Goal: Task Accomplishment & Management: Manage account settings

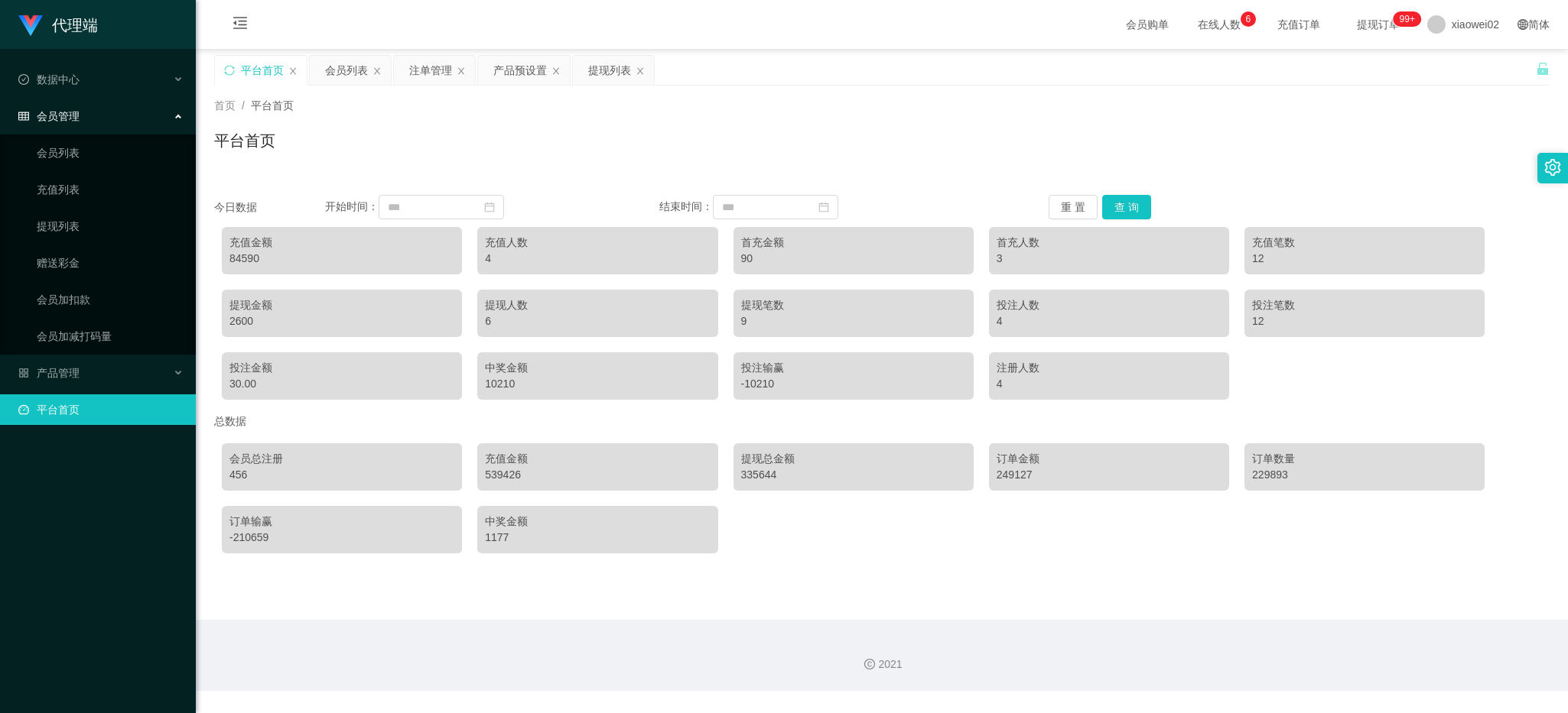
click at [92, 134] on ul "会员列表 充值列表 提现列表 赠送彩金 会员加扣款 会员加减打码量" at bounding box center [98, 244] width 196 height 220
click at [83, 157] on link "会员列表" at bounding box center [110, 153] width 147 height 31
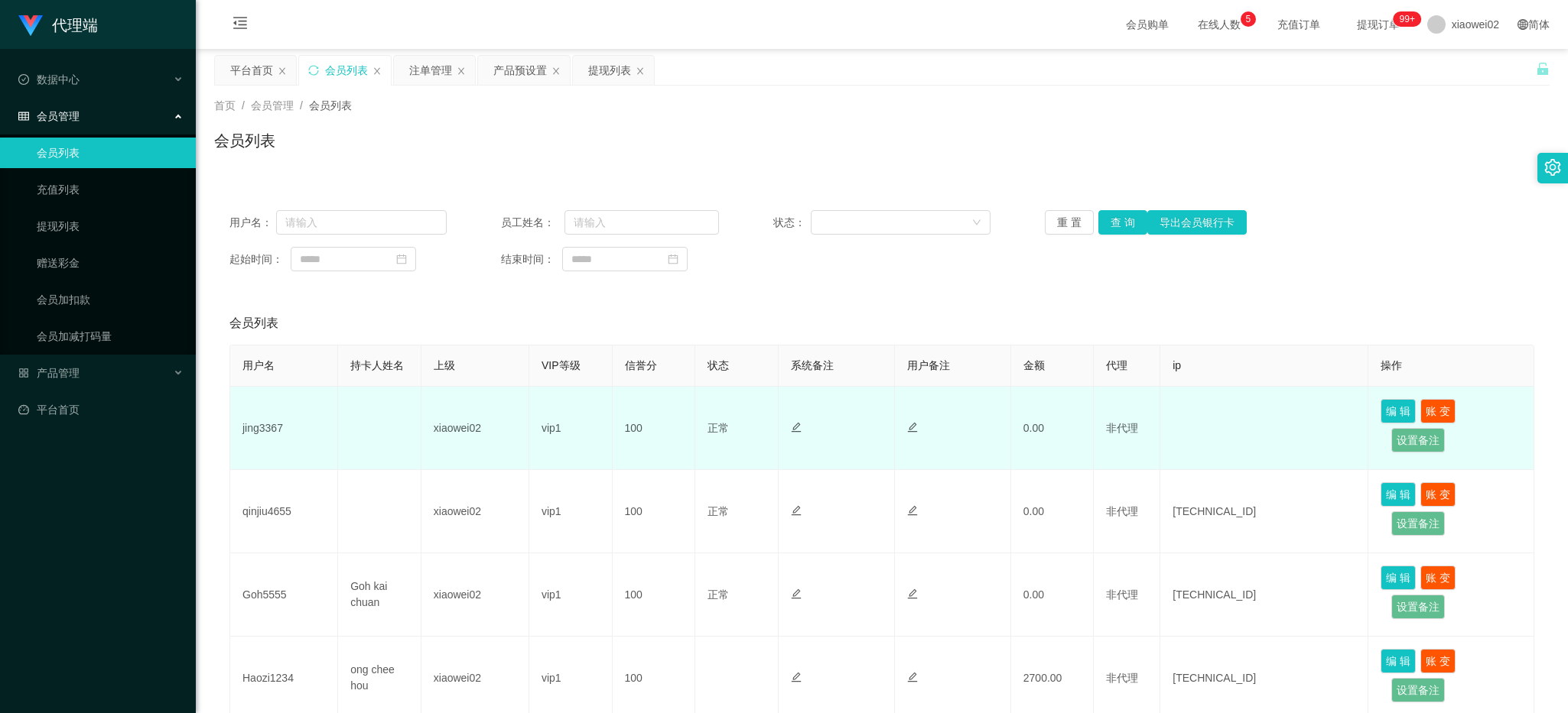
click at [278, 423] on td "jing3367" at bounding box center [284, 428] width 108 height 83
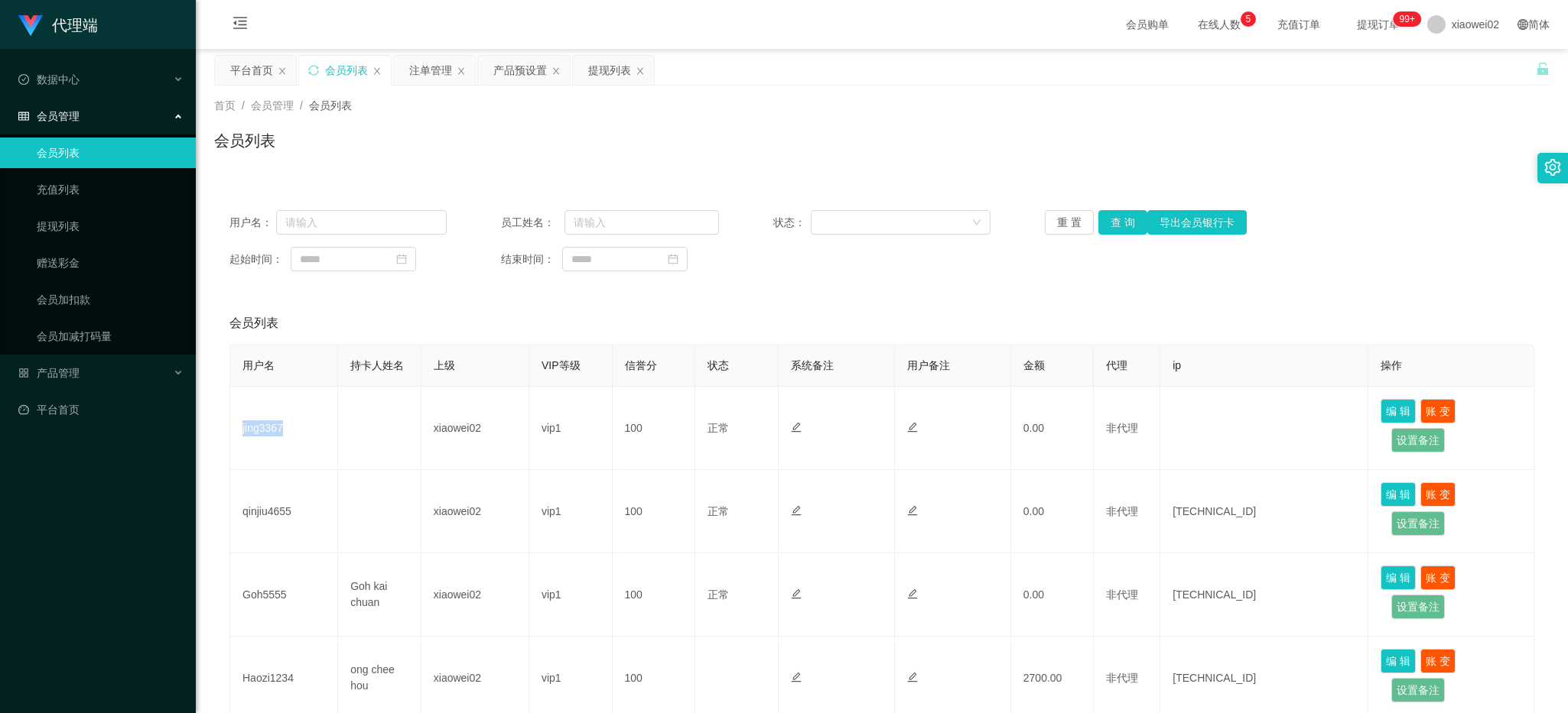
copy td "jing3367"
click at [762, 189] on div "用户名： 员工姓名： 状态： 重 置 查 询 导出会员银行卡 起始时间： 结束时间： 会员列表 用户名 持卡人姓名 上级 VIP等级 信誉分 状态 系统备注 …" at bounding box center [882, 722] width 1336 height 1092
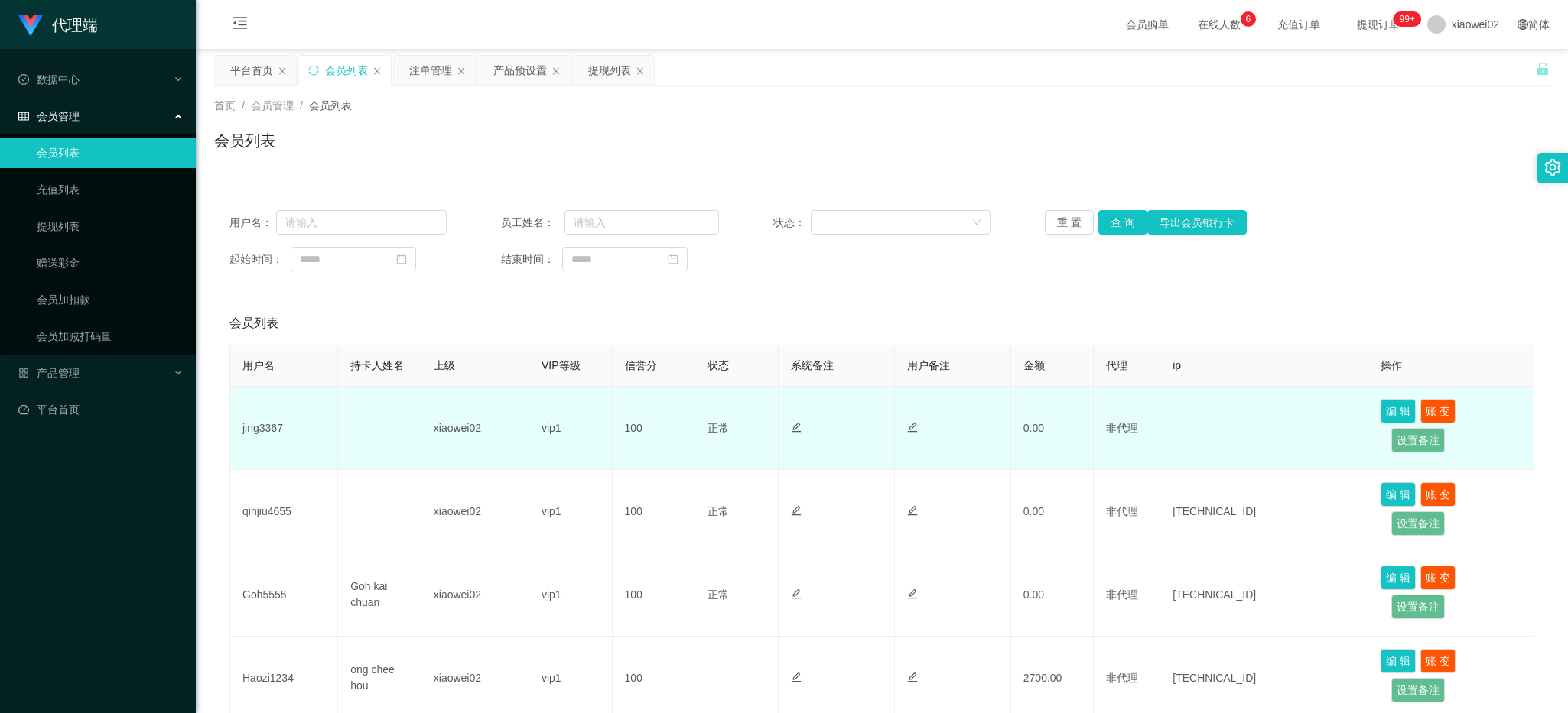
click at [272, 433] on td "jing3367" at bounding box center [284, 428] width 108 height 83
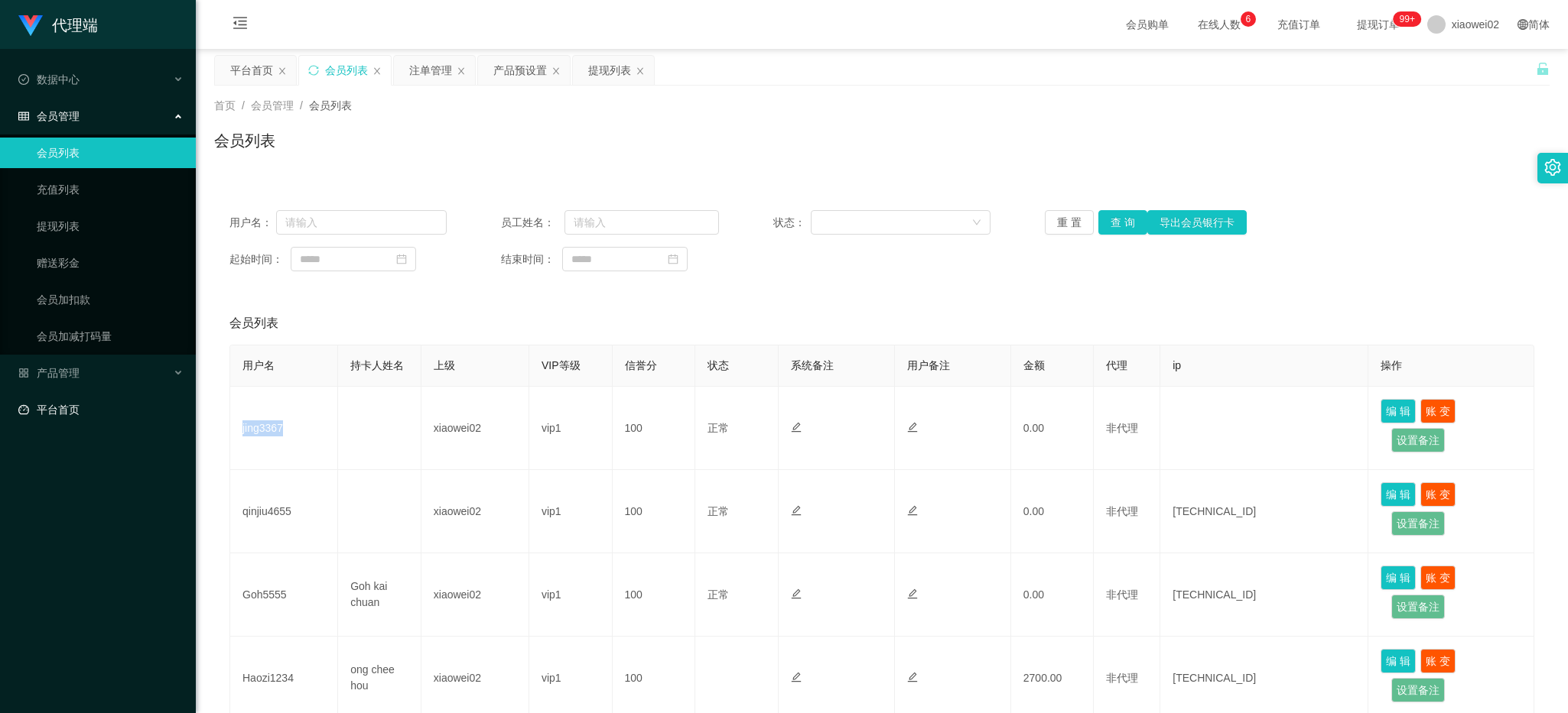
copy td "jing3367"
click at [111, 371] on div "产品管理" at bounding box center [98, 373] width 196 height 31
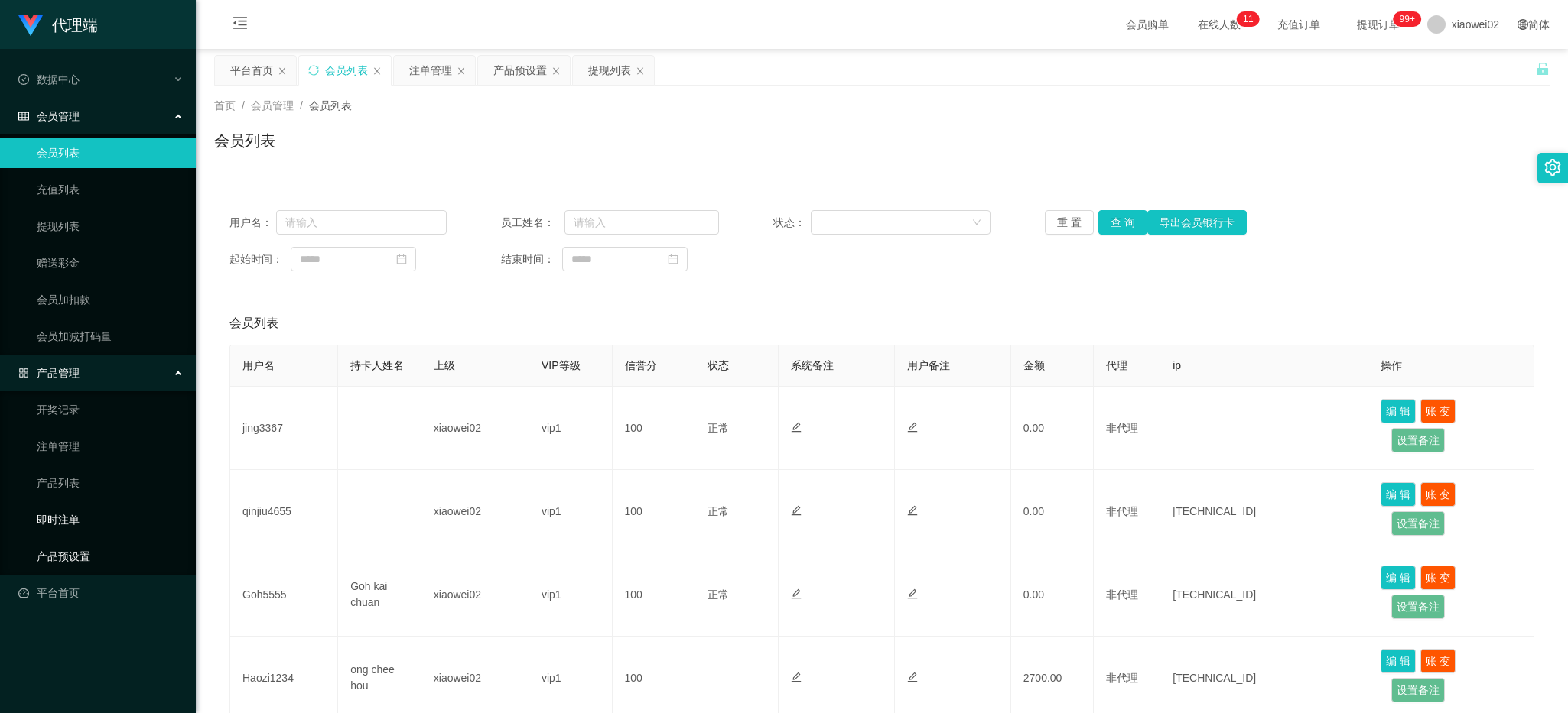
click at [75, 552] on link "产品预设置" at bounding box center [110, 556] width 147 height 31
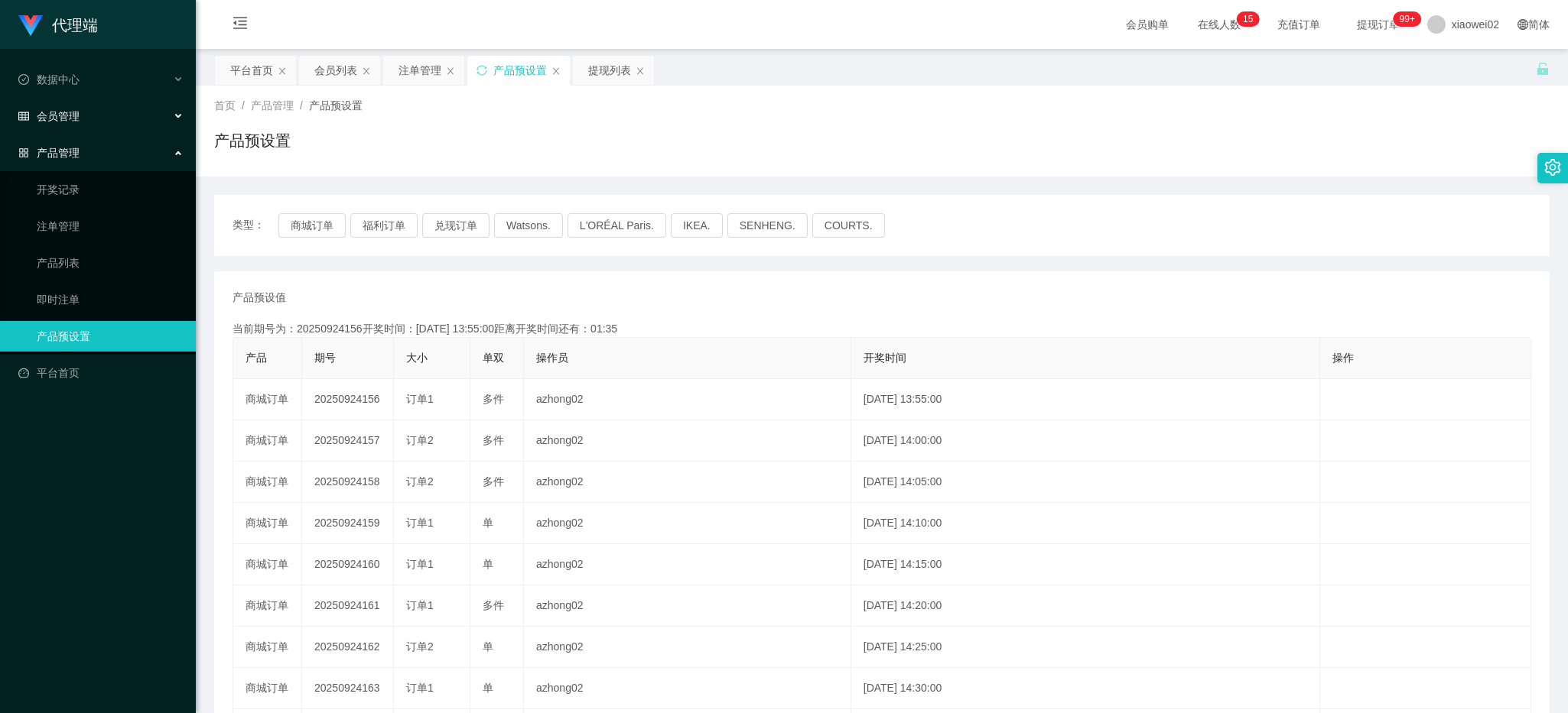
click at [93, 120] on div "会员管理" at bounding box center [98, 116] width 196 height 31
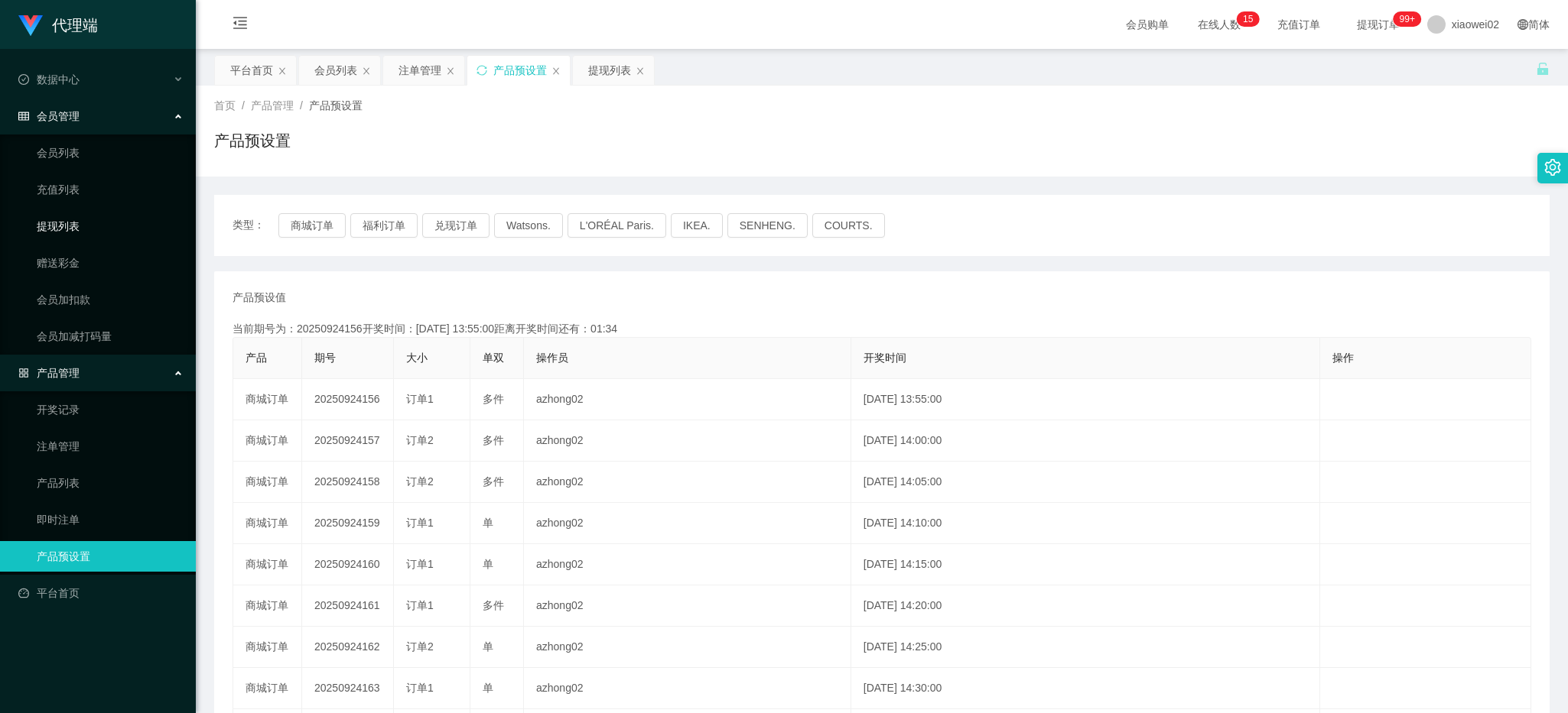
click at [100, 214] on link "提现列表" at bounding box center [110, 226] width 147 height 31
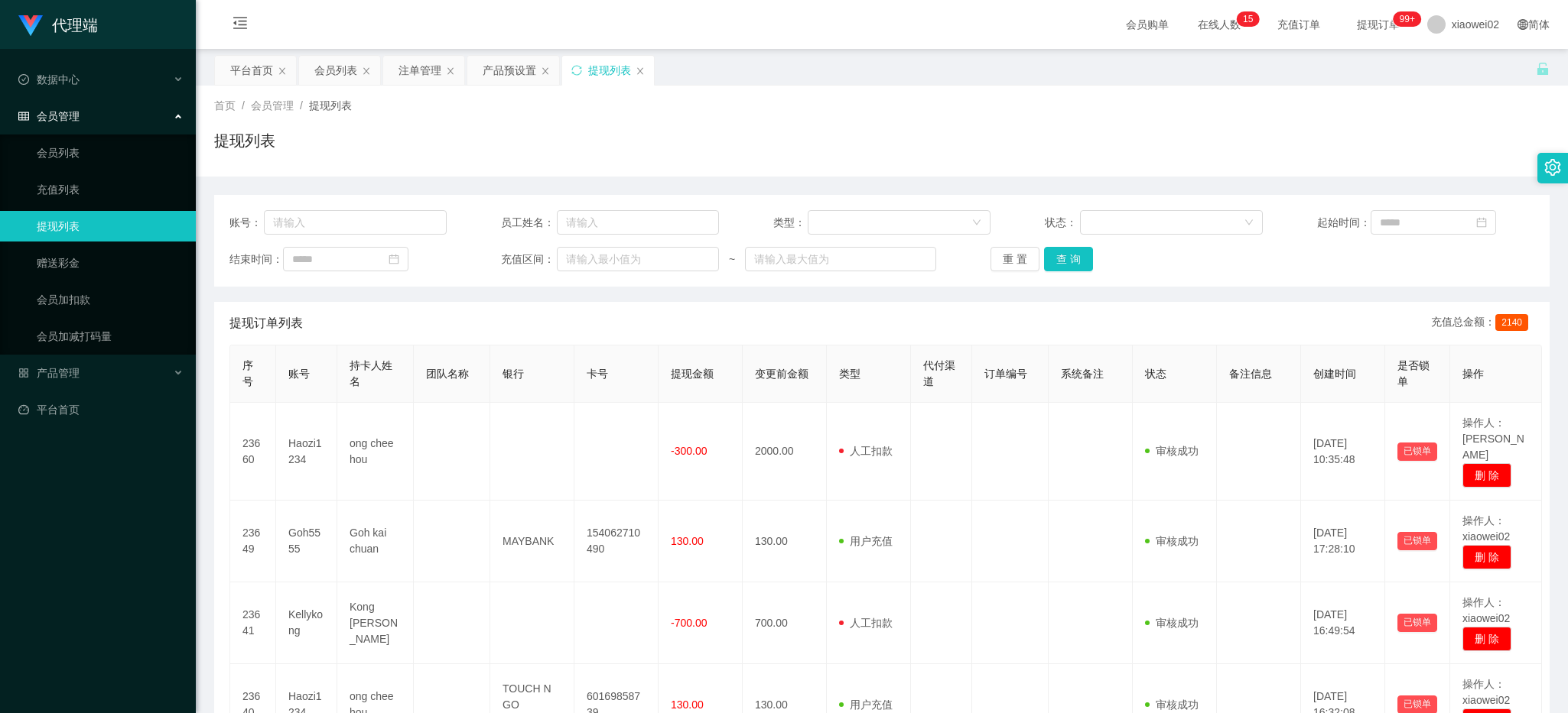
drag, startPoint x: 717, startPoint y: 321, endPoint x: 574, endPoint y: 317, distance: 143.1
click at [715, 321] on div "提现订单列表 充值总金额： 2140" at bounding box center [882, 323] width 1305 height 43
click at [75, 396] on link "平台首页" at bounding box center [101, 410] width 165 height 31
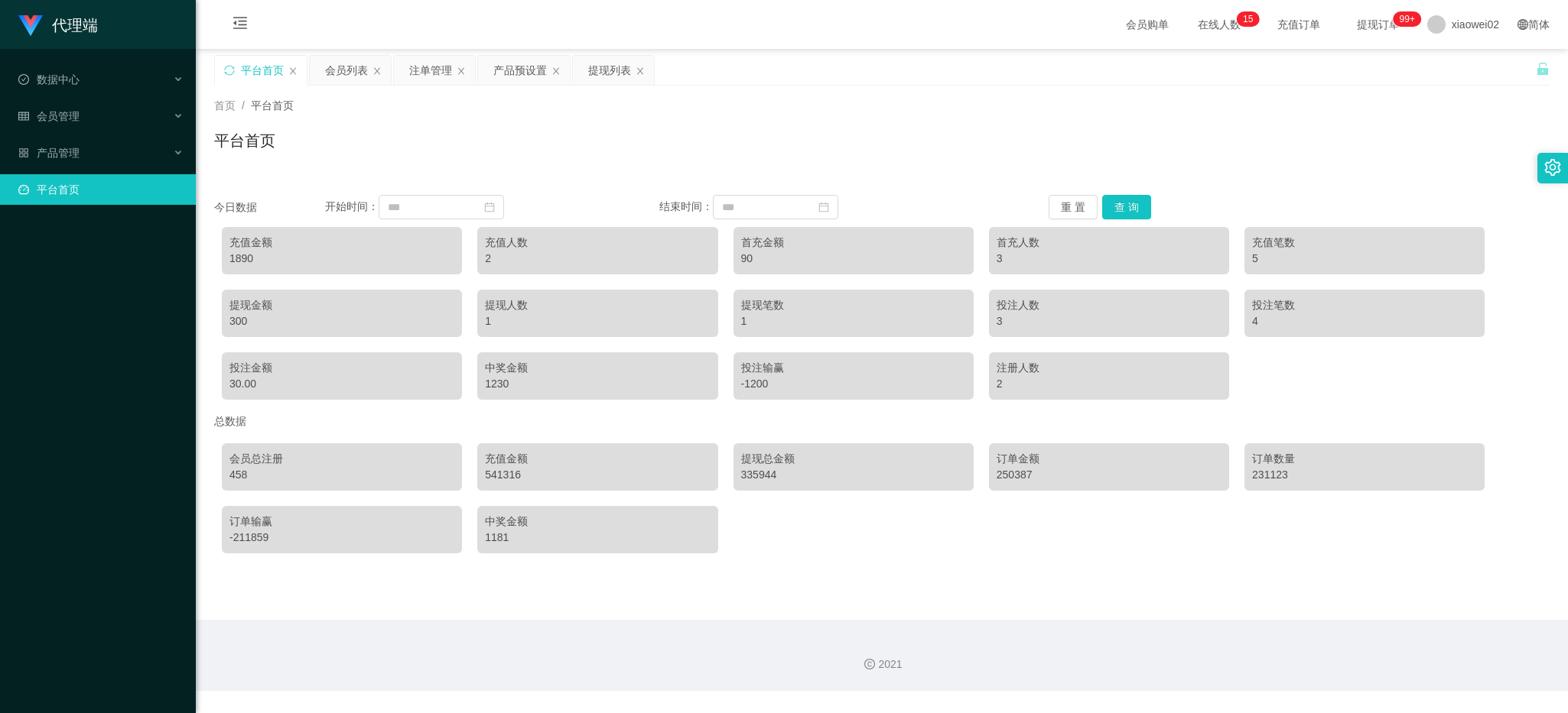
click at [83, 363] on div "代理端 数据中心 会员管理 会员列表 充值列表 提现列表 赠送彩金 会员加扣款 会员加减打码量 产品管理 平台首页" at bounding box center [98, 356] width 196 height 713
click at [102, 148] on div "产品管理" at bounding box center [98, 153] width 196 height 31
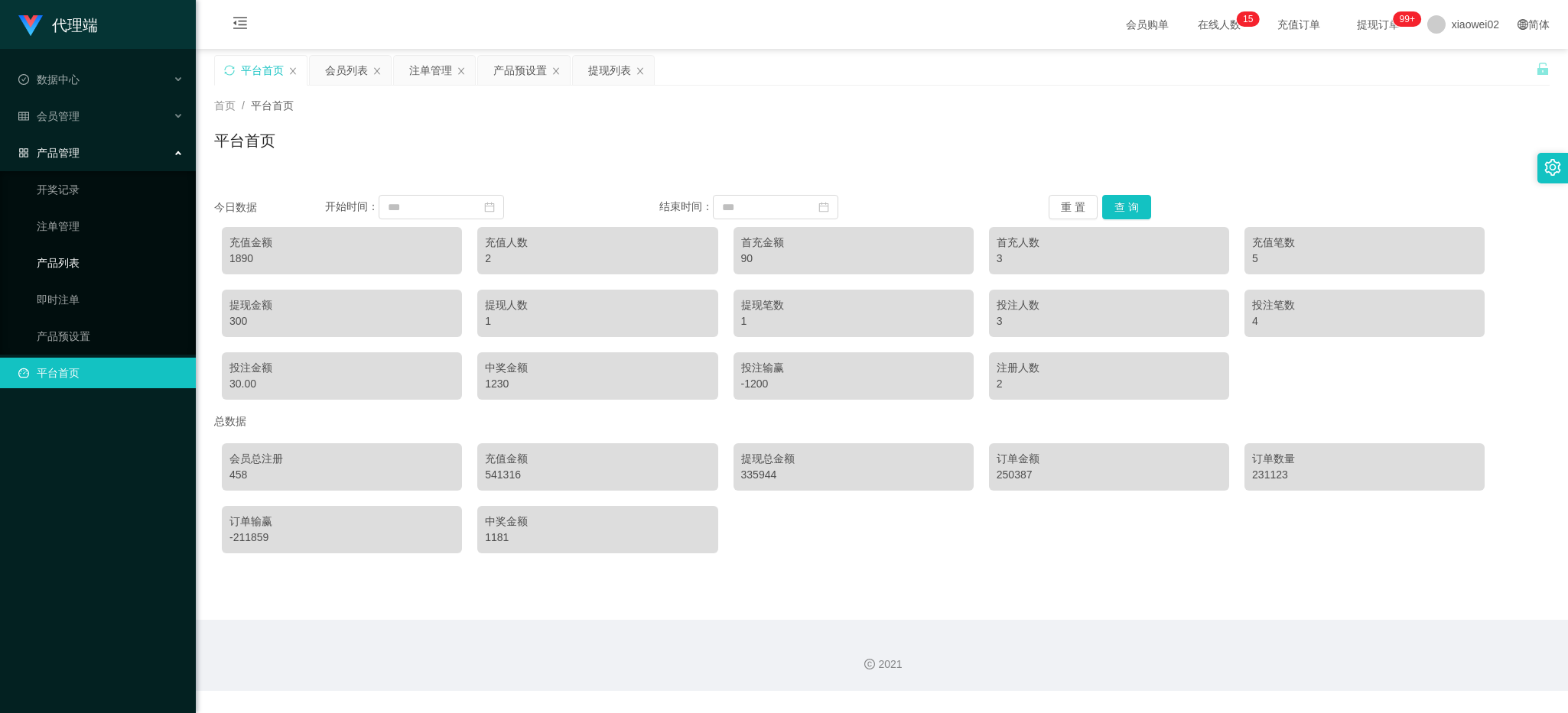
click at [111, 268] on link "产品列表" at bounding box center [110, 263] width 147 height 31
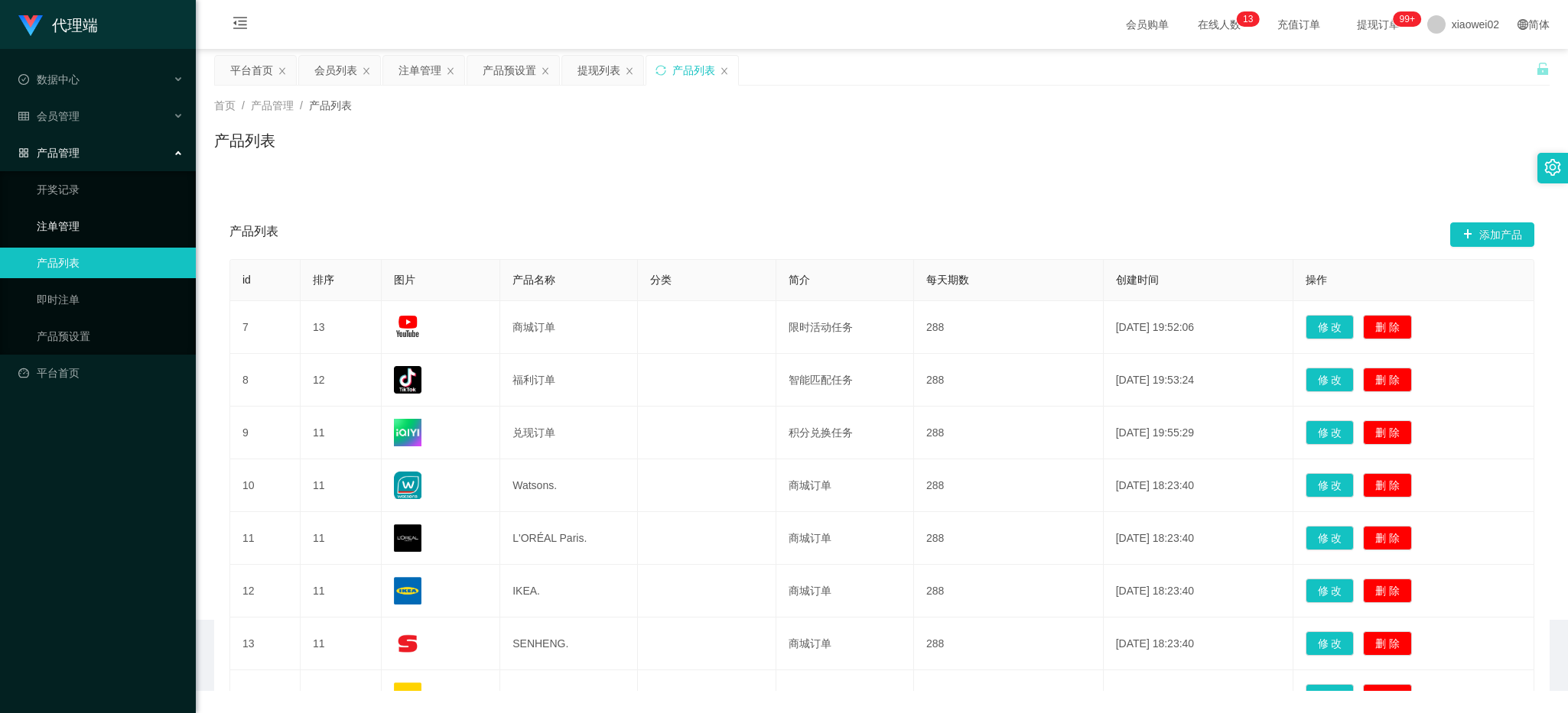
click at [108, 222] on link "注单管理" at bounding box center [110, 226] width 147 height 31
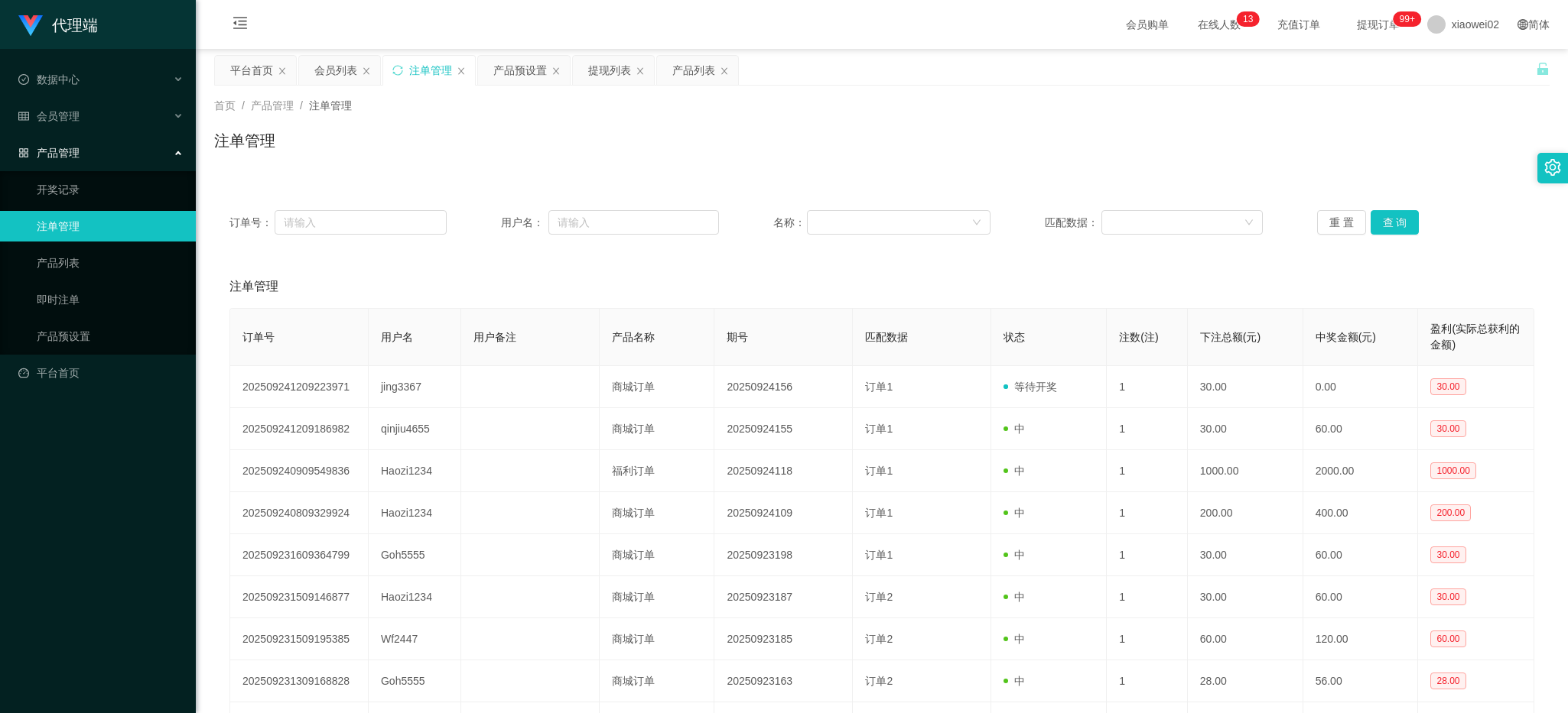
drag, startPoint x: 1053, startPoint y: 120, endPoint x: 1117, endPoint y: 86, distance: 72.5
click at [1057, 117] on div "首页 / 产品管理 / 注单管理 / 注单管理" at bounding box center [882, 131] width 1336 height 66
click at [59, 108] on div "会员管理" at bounding box center [98, 116] width 196 height 31
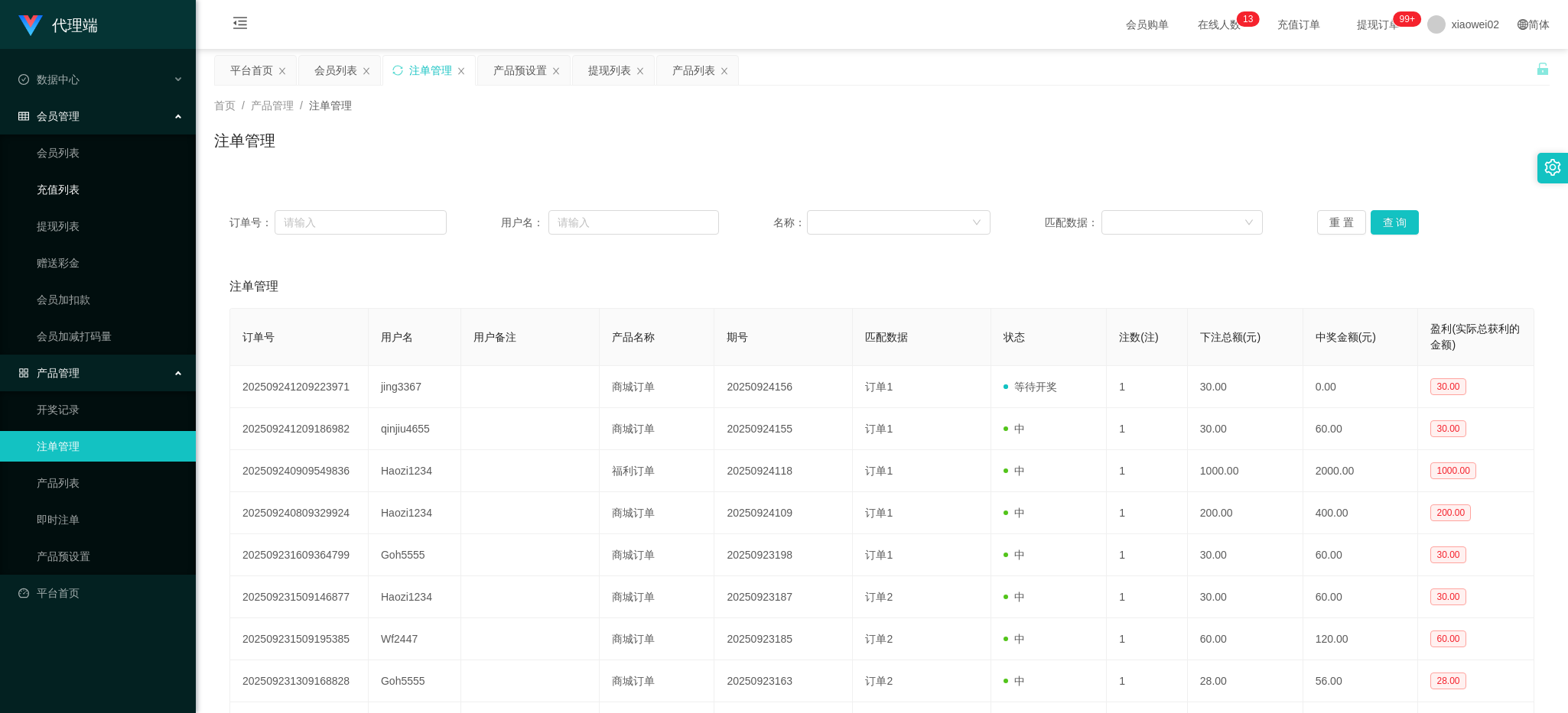
click at [86, 175] on link "充值列表" at bounding box center [110, 190] width 147 height 31
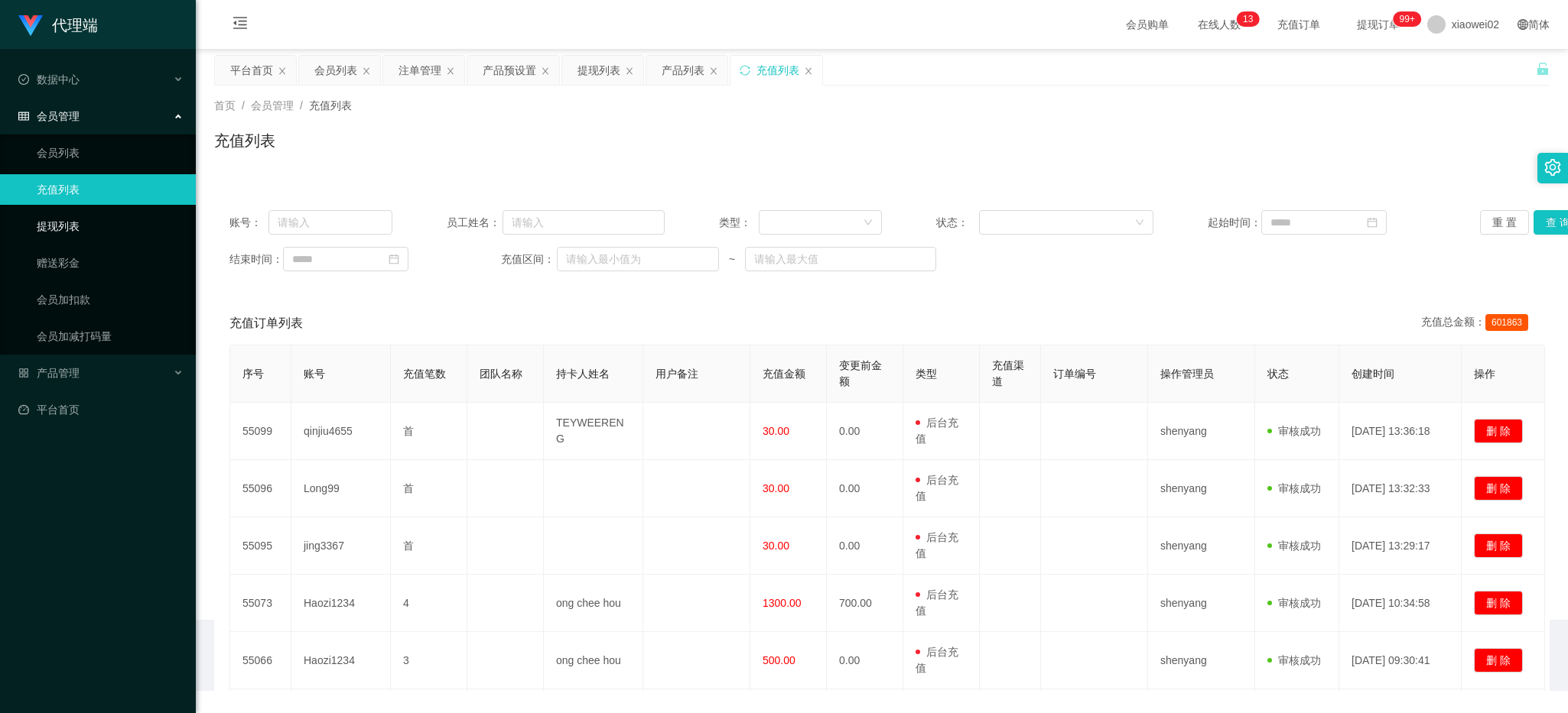
click at [83, 214] on link "提现列表" at bounding box center [110, 226] width 147 height 31
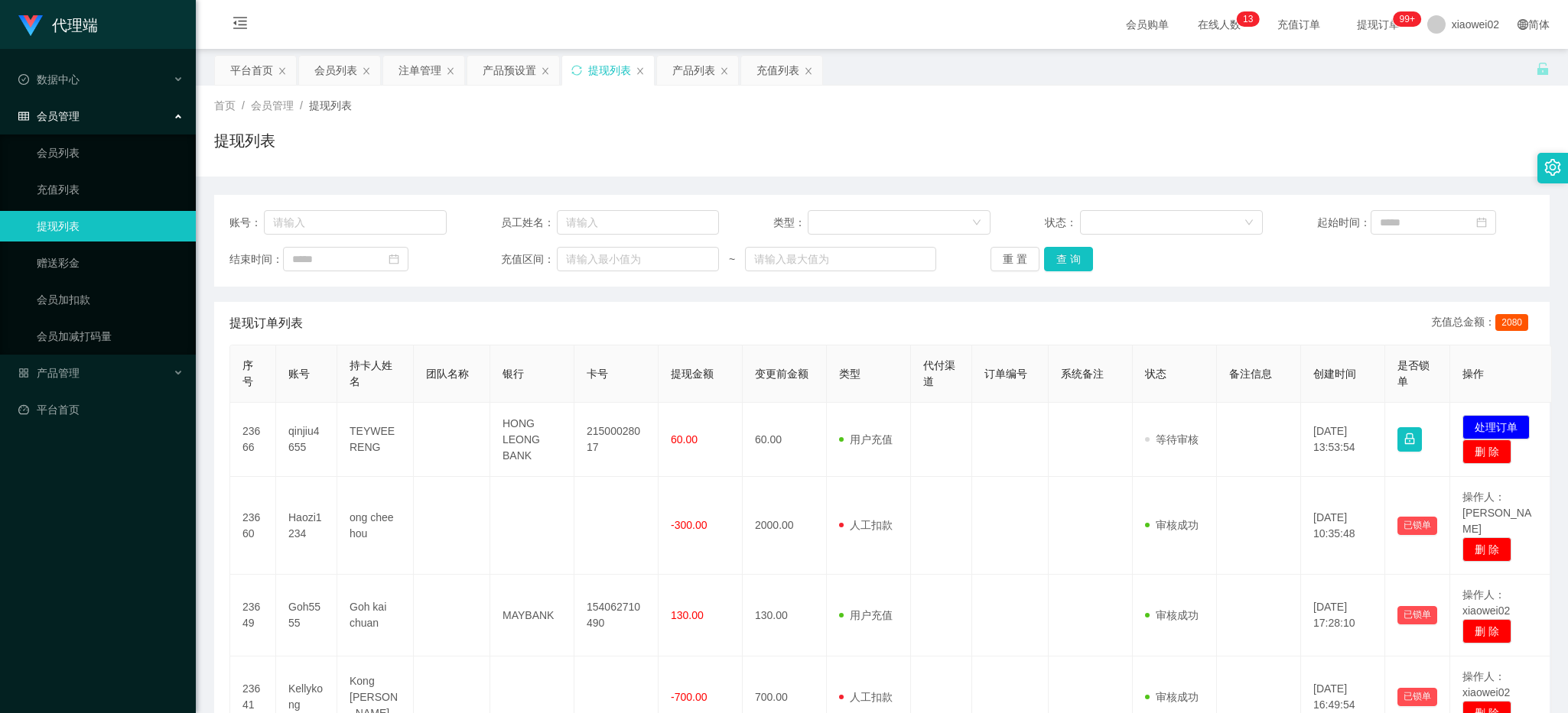
drag, startPoint x: 469, startPoint y: 341, endPoint x: 494, endPoint y: 339, distance: 25.1
click at [478, 341] on div "提现订单列表 充值总金额： 2080" at bounding box center [882, 323] width 1305 height 43
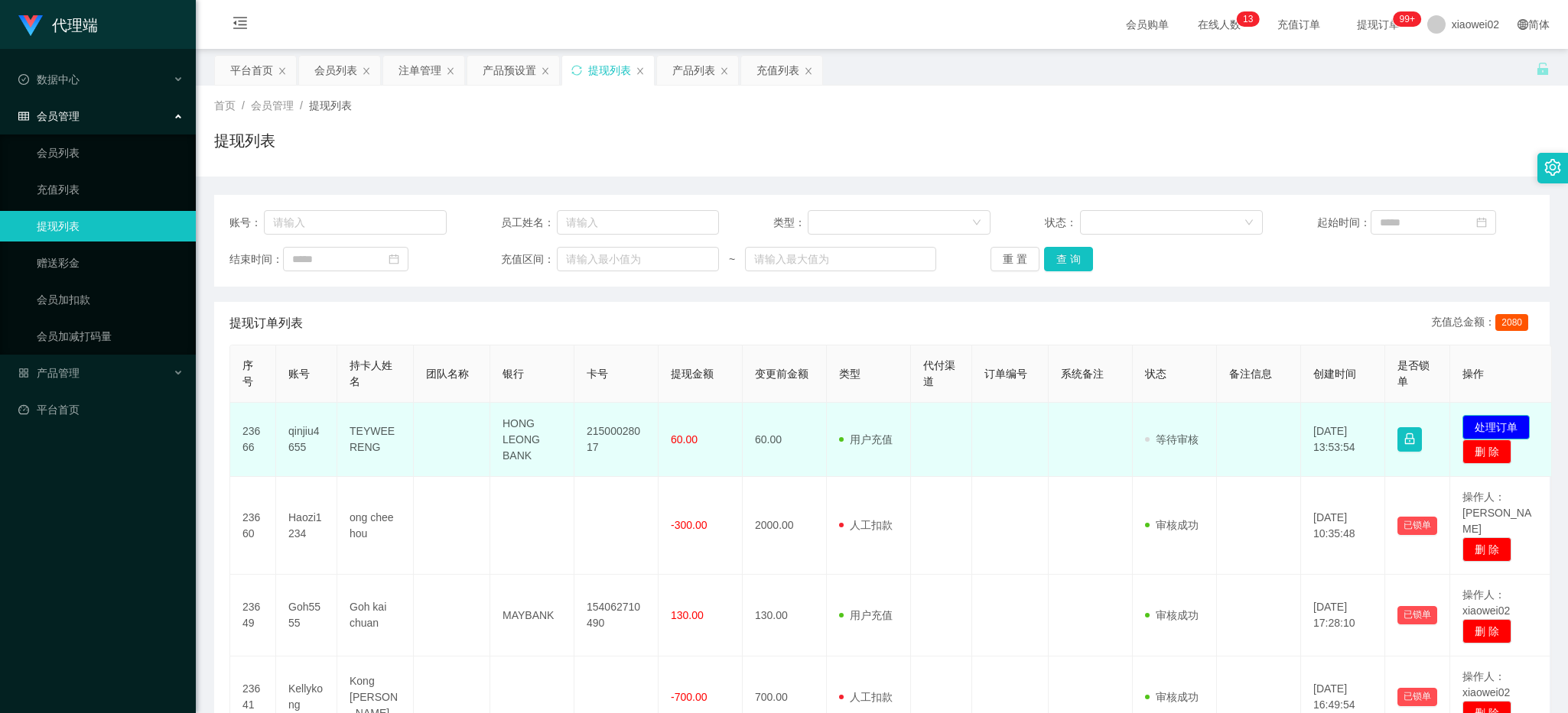
click at [1482, 433] on button "处理订单" at bounding box center [1496, 427] width 67 height 24
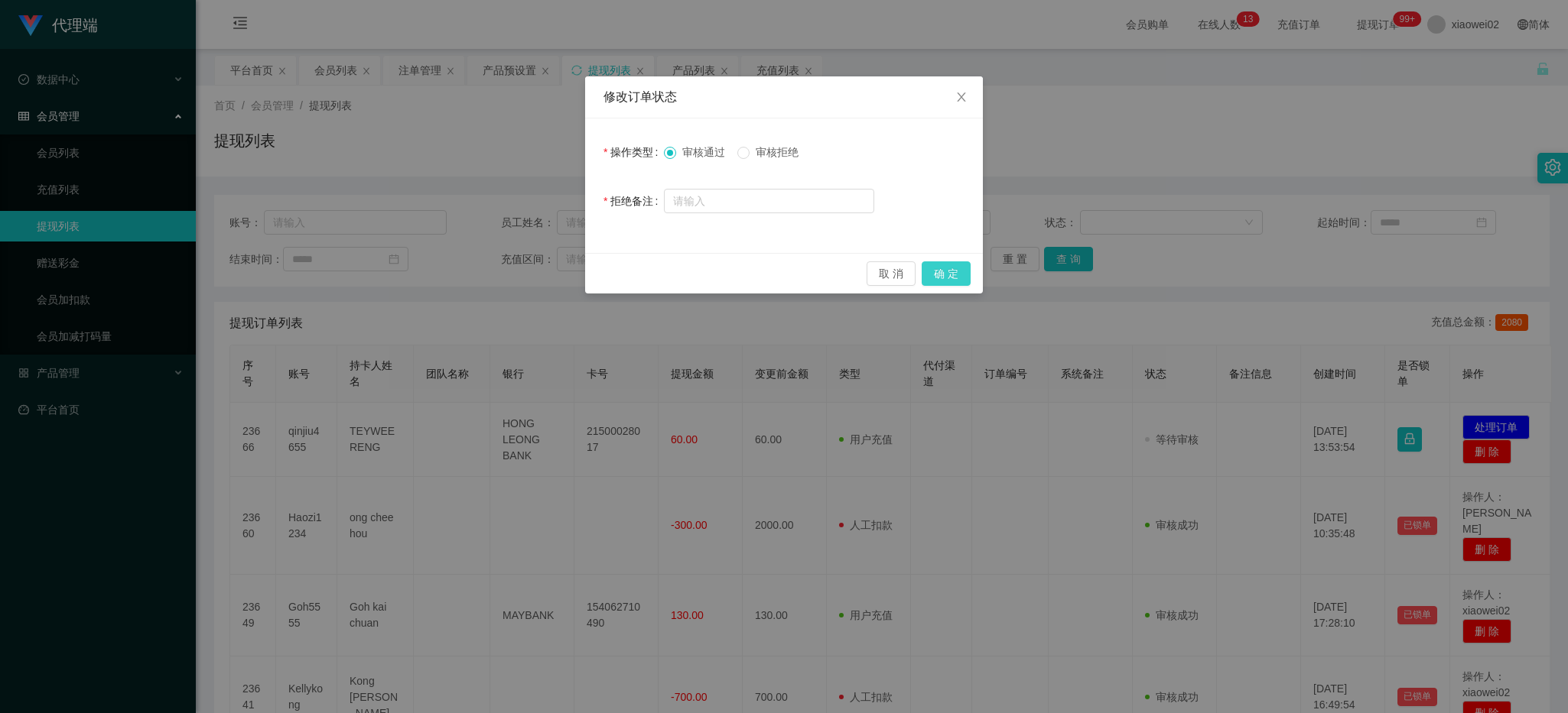
click at [947, 268] on button "确 定" at bounding box center [946, 274] width 49 height 24
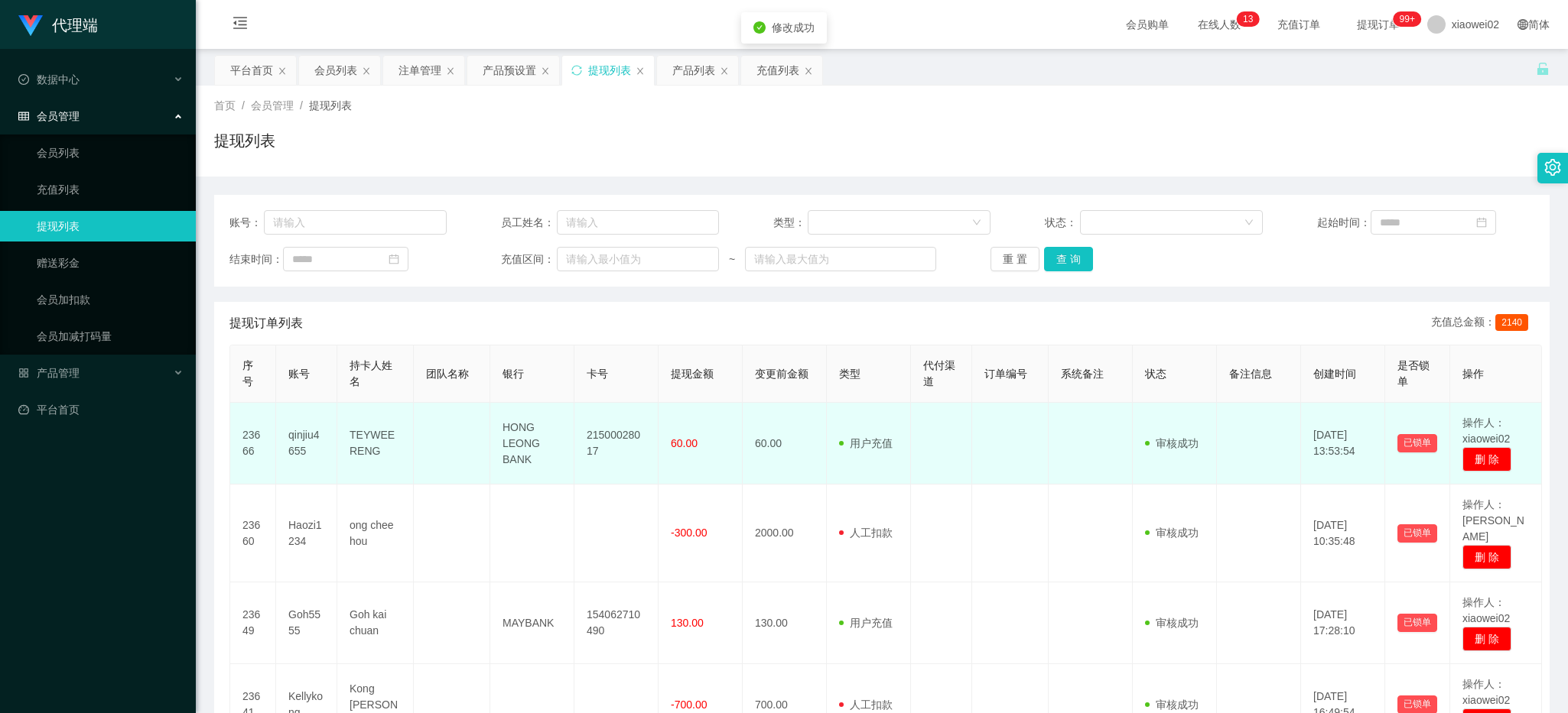
click at [627, 441] on td "21500028017" at bounding box center [616, 443] width 84 height 82
copy td "21500028017"
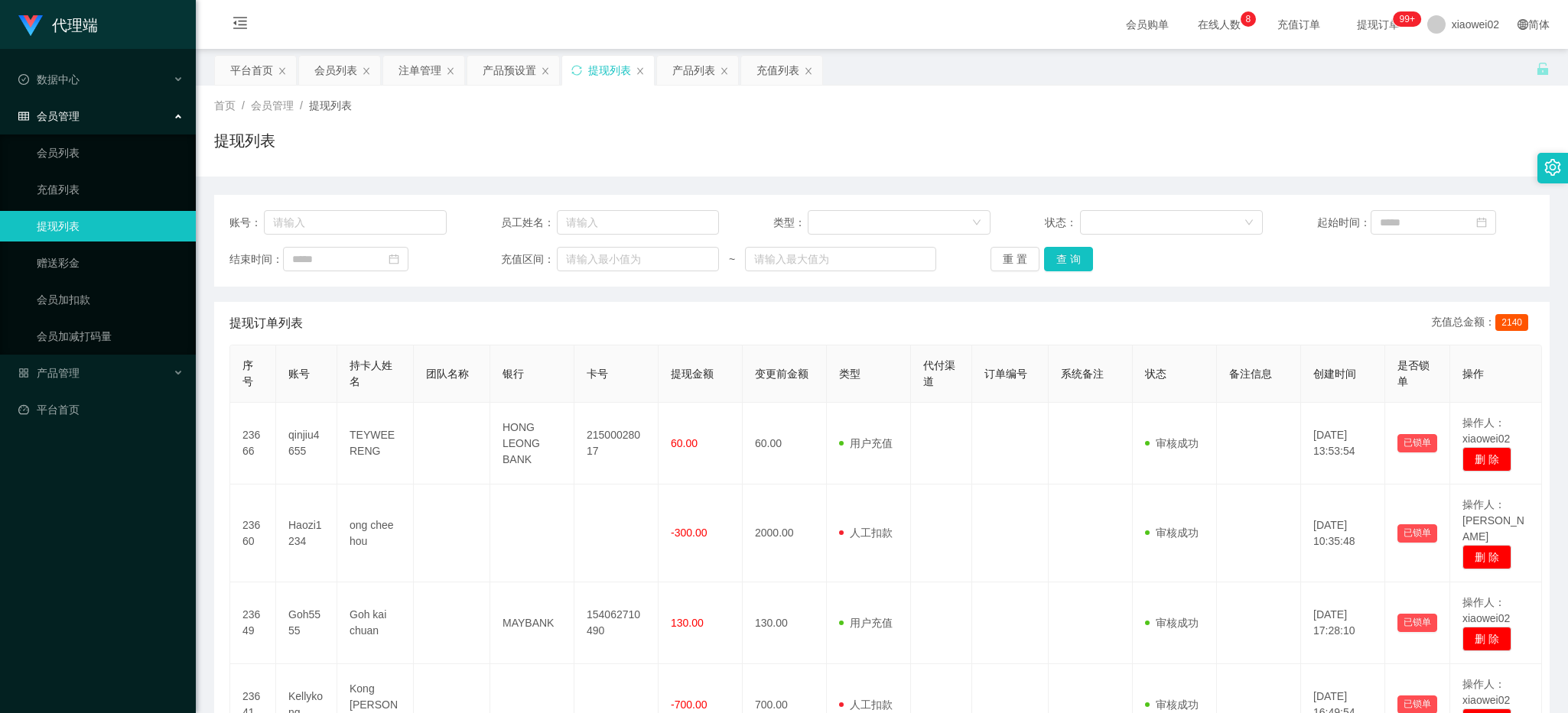
click at [463, 127] on div "首页 / 会员管理 / 提现列表 / 提现列表" at bounding box center [882, 131] width 1336 height 66
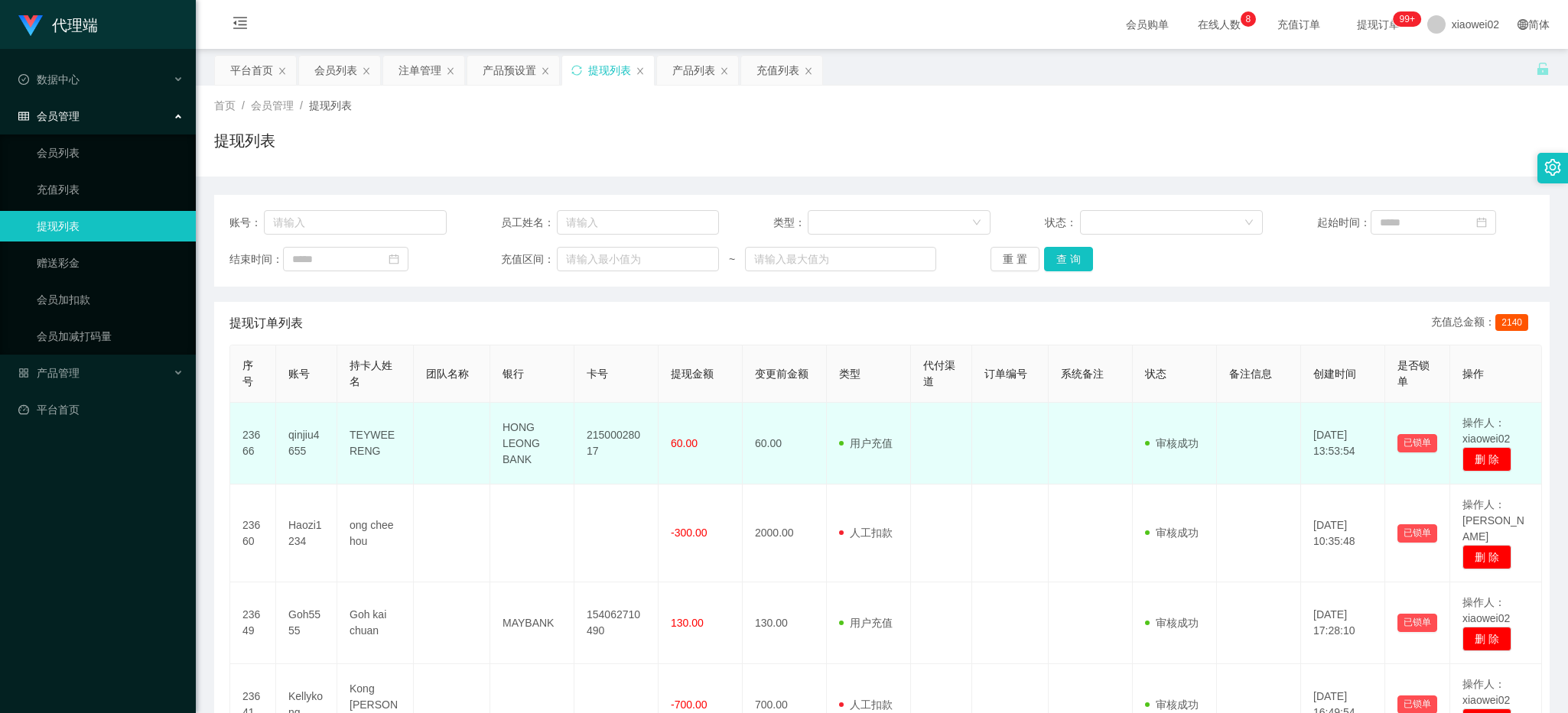
click at [608, 434] on td "21500028017" at bounding box center [616, 443] width 84 height 82
click at [607, 433] on td "21500028017" at bounding box center [616, 443] width 84 height 82
copy td "21500028017"
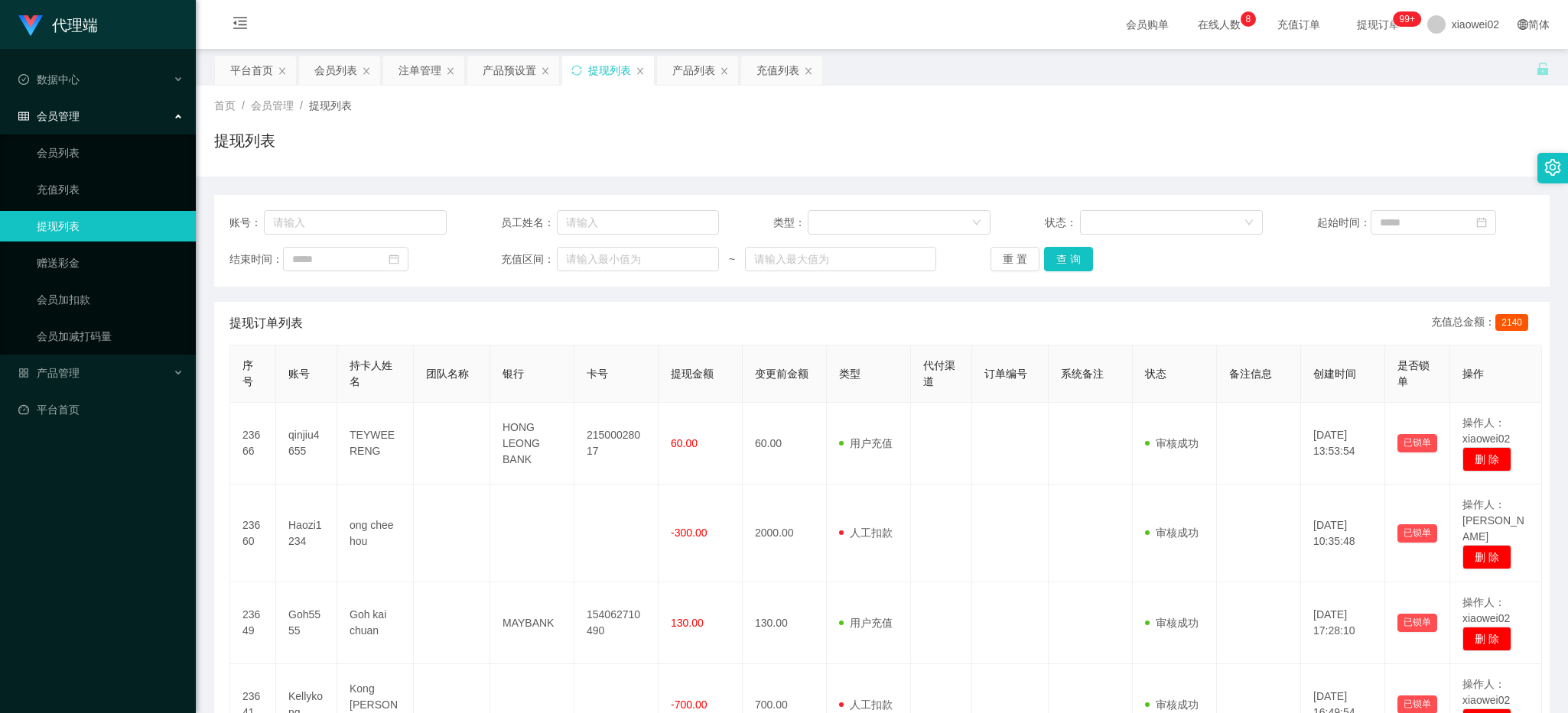
click at [911, 103] on div "首页 / 会员管理 / 提现列表 /" at bounding box center [882, 106] width 1336 height 16
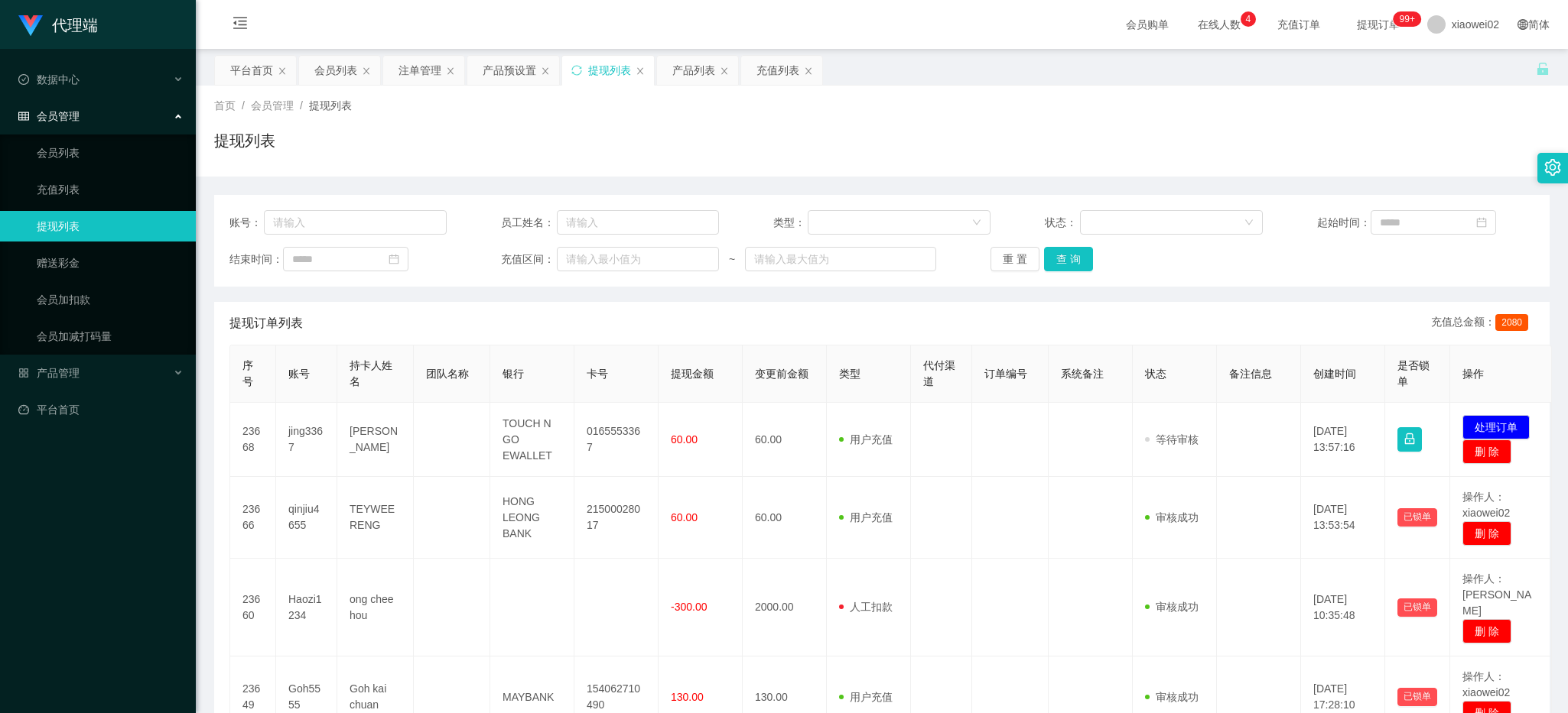
click at [608, 442] on td "0165553367" at bounding box center [616, 439] width 84 height 74
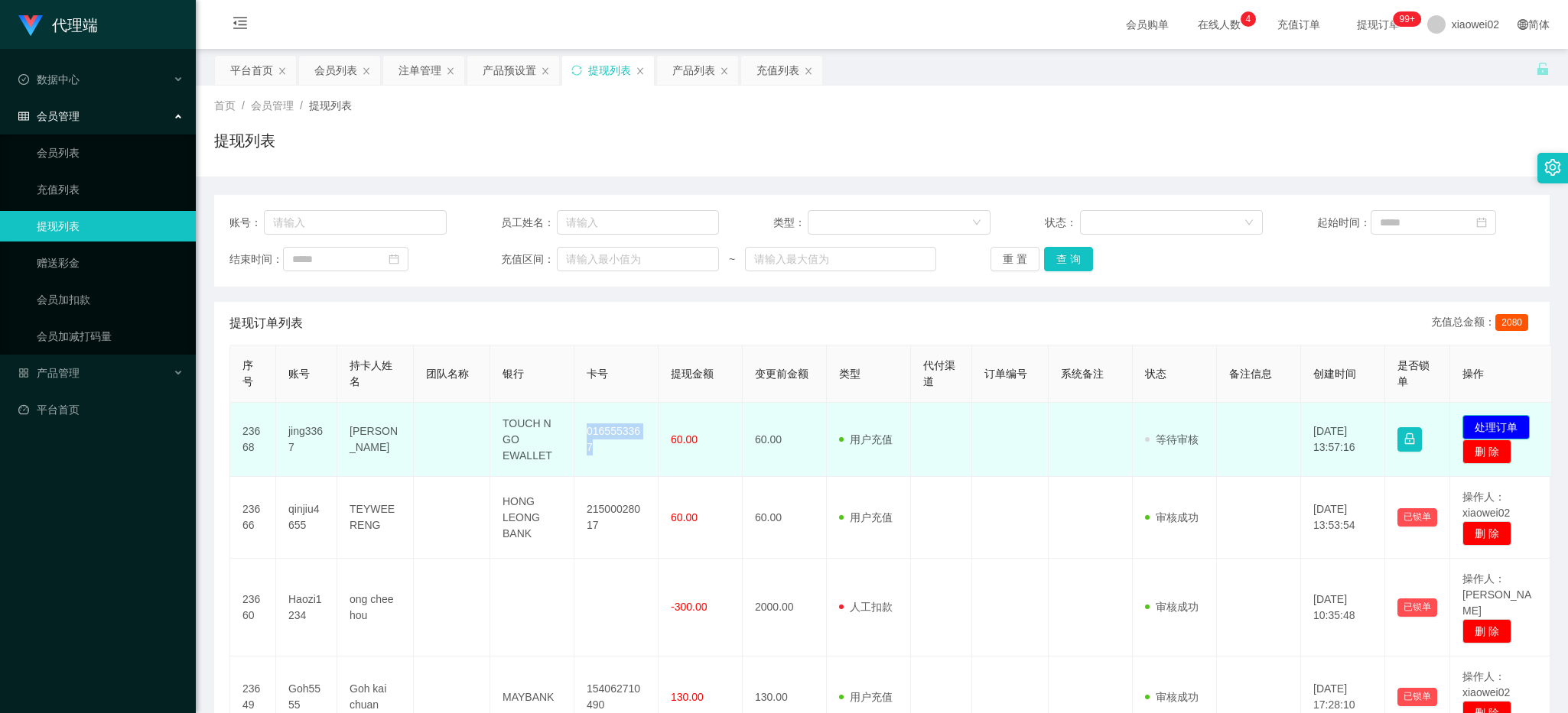
click at [1493, 423] on button "处理订单" at bounding box center [1496, 427] width 67 height 24
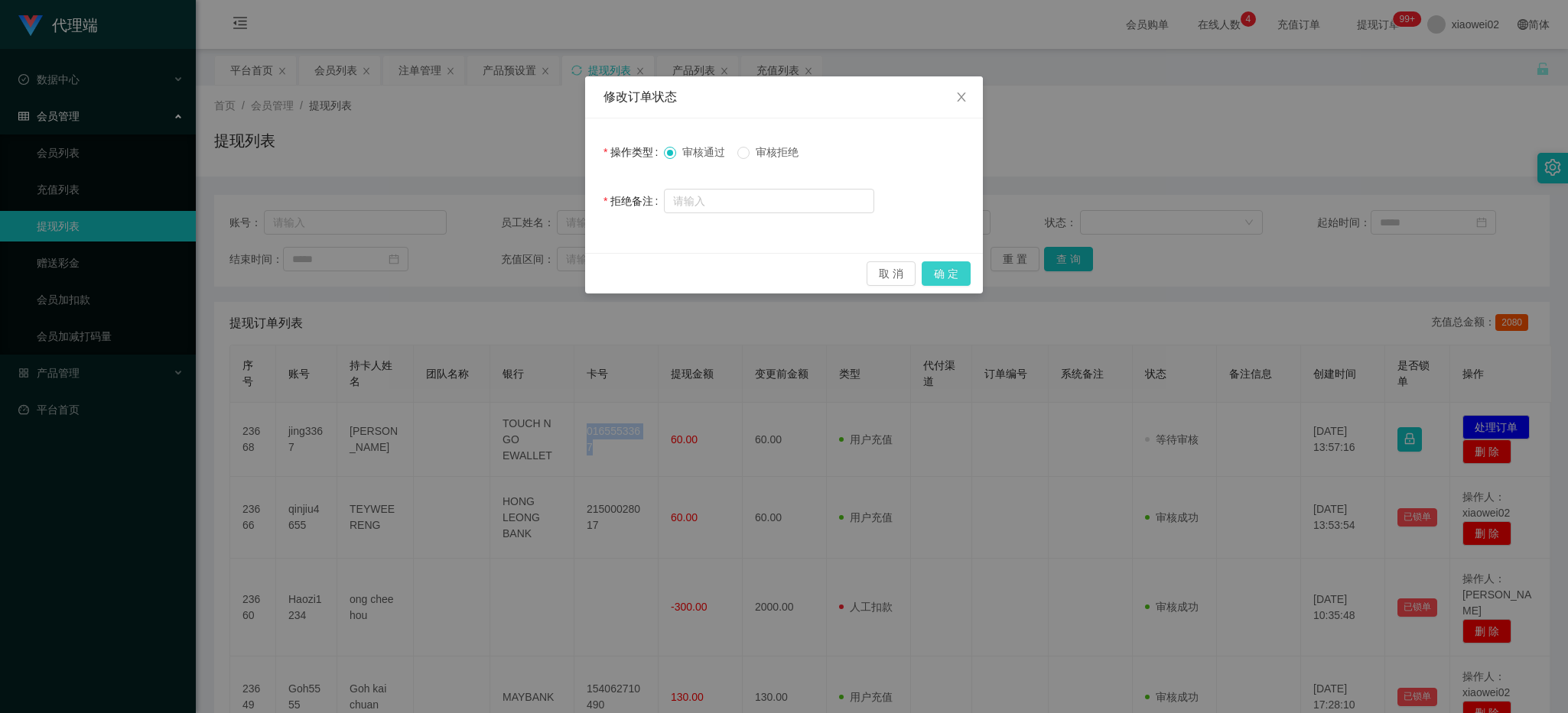
click at [961, 278] on button "确 定" at bounding box center [946, 274] width 49 height 24
